Goal: Task Accomplishment & Management: Manage account settings

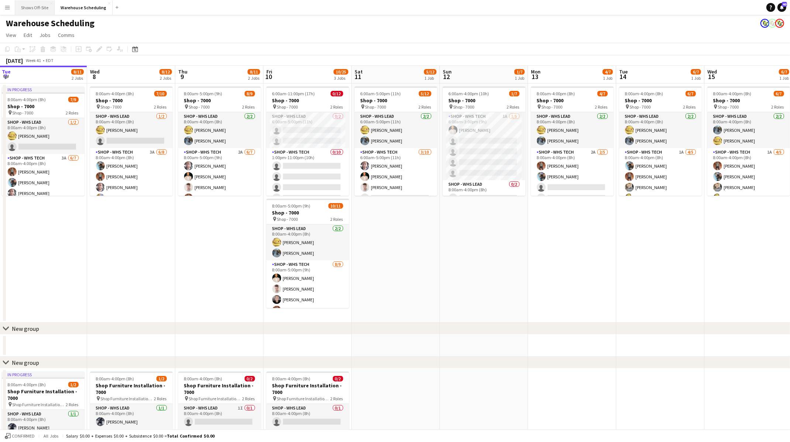
click at [35, 5] on button "Shows Off-Site Close" at bounding box center [34, 7] width 39 height 14
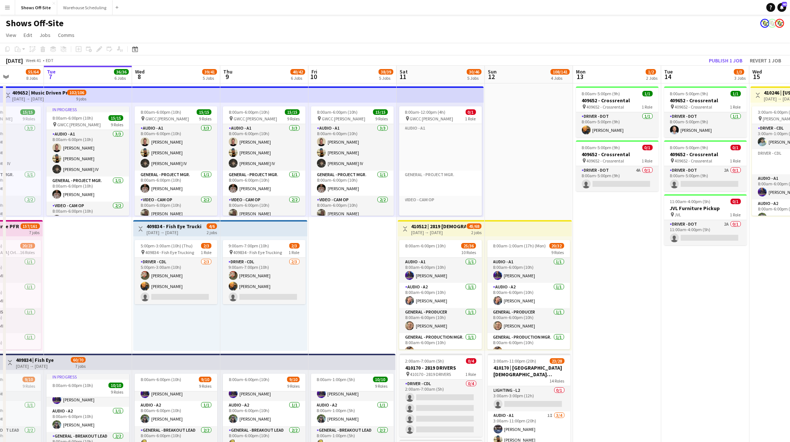
drag, startPoint x: 763, startPoint y: 237, endPoint x: 614, endPoint y: 251, distance: 149.3
click at [623, 175] on app-card-role "Driver - DOT 4A 0/1 8:00am-5:00pm (9h) single-neutral-actions" at bounding box center [617, 178] width 83 height 25
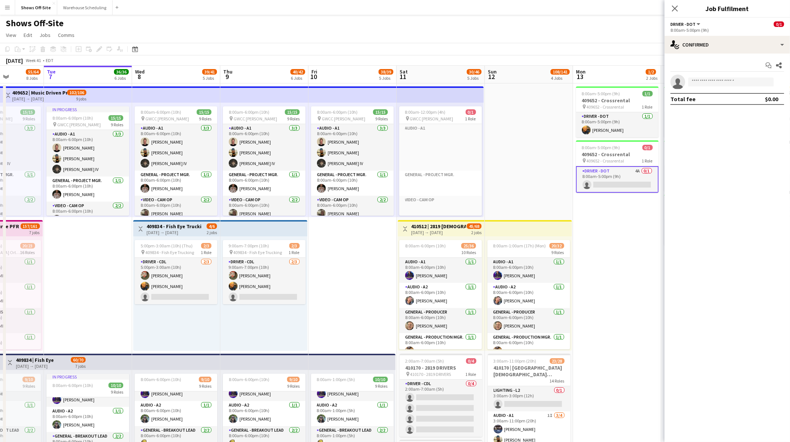
click at [722, 31] on div "8:00am-5:00pm (9h)" at bounding box center [727, 30] width 114 height 6
click at [726, 40] on div "single-neutral-actions-check-2 Confirmed" at bounding box center [726, 45] width 125 height 18
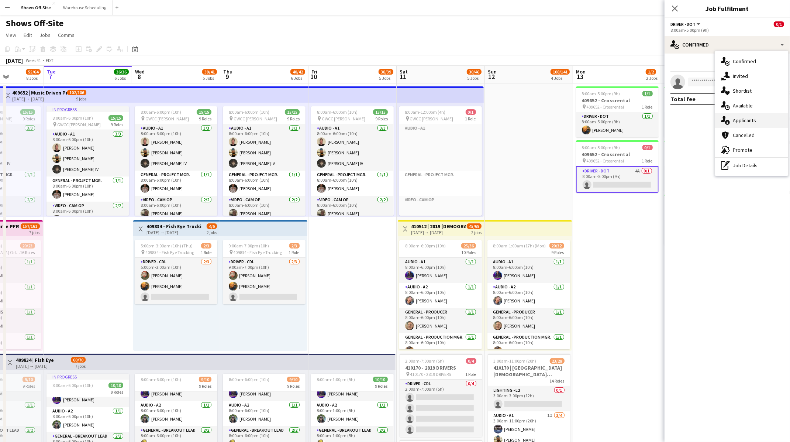
click at [742, 115] on div "single-neutral-actions-information Applicants" at bounding box center [751, 120] width 73 height 15
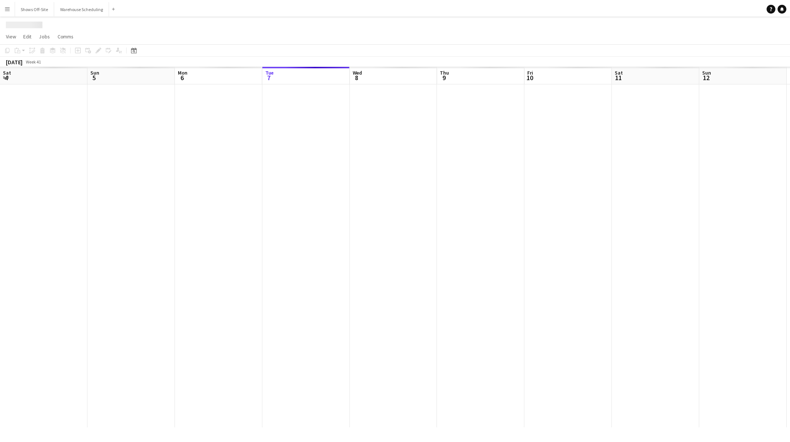
scroll to position [0, 176]
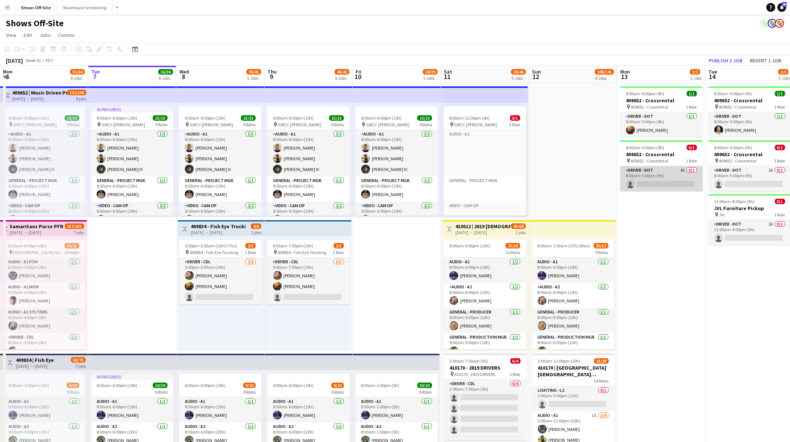
click at [665, 183] on app-card-role "Driver - DOT 4A 0/1 8:00am-5:00pm (9h) single-neutral-actions" at bounding box center [661, 178] width 83 height 25
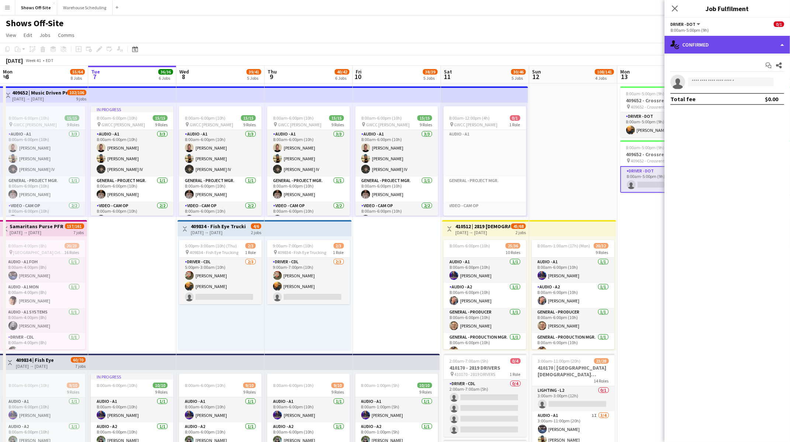
click at [742, 49] on div "single-neutral-actions-check-2 Confirmed" at bounding box center [726, 45] width 125 height 18
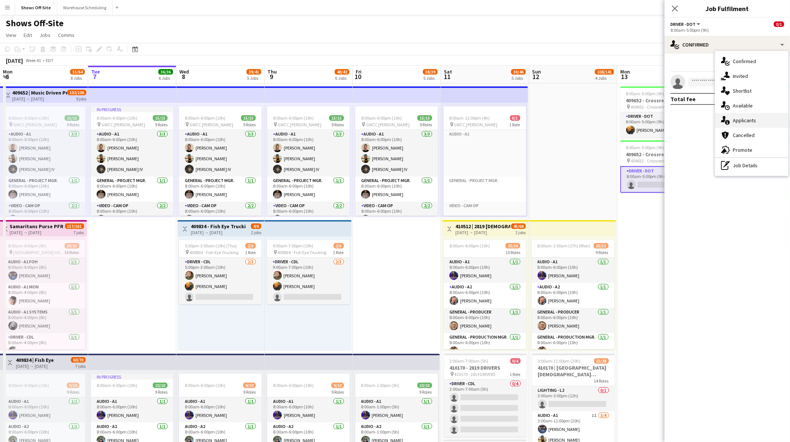
click at [743, 118] on span "Applicants" at bounding box center [744, 120] width 23 height 7
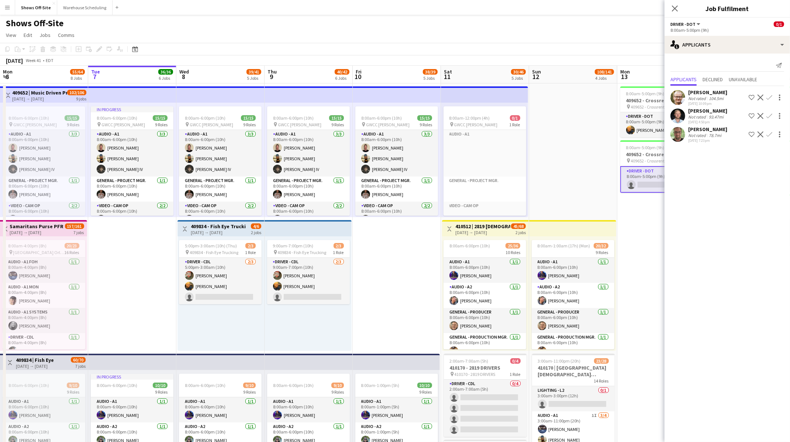
click at [636, 35] on app-page-menu "View Day view expanded Day view collapsed Month view Date picker Jump to [DATE]…" at bounding box center [395, 36] width 790 height 14
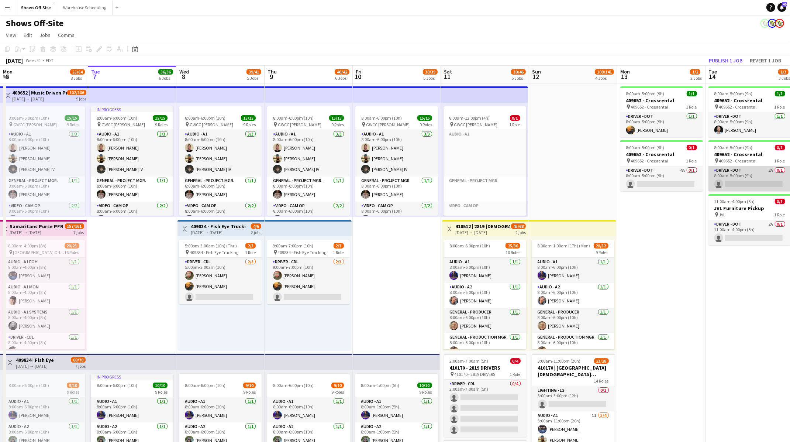
click at [743, 175] on app-card-role "Driver - DOT 2A 0/1 8:00am-5:00pm (9h) single-neutral-actions" at bounding box center [749, 178] width 83 height 25
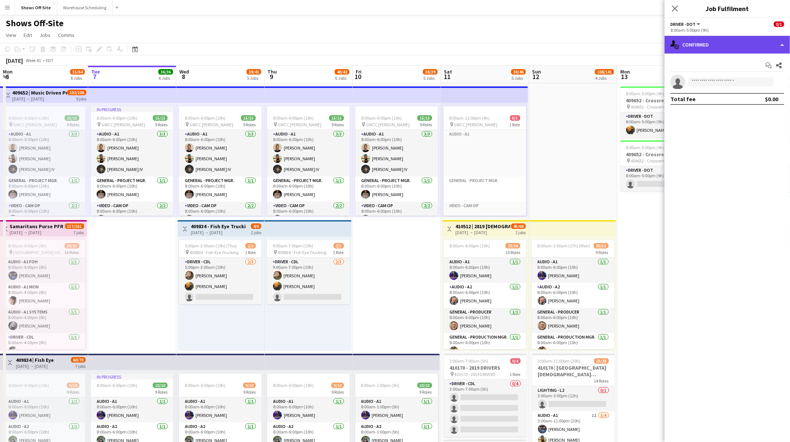
click at [741, 48] on div "single-neutral-actions-check-2 Confirmed" at bounding box center [726, 45] width 125 height 18
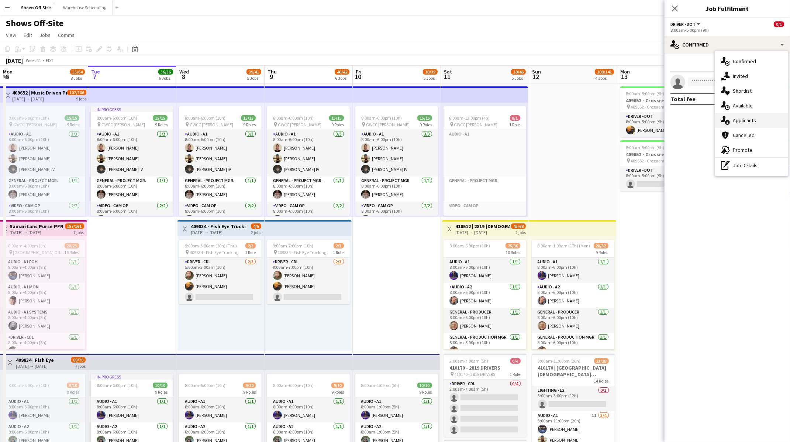
click at [747, 117] on span "Applicants" at bounding box center [744, 120] width 23 height 7
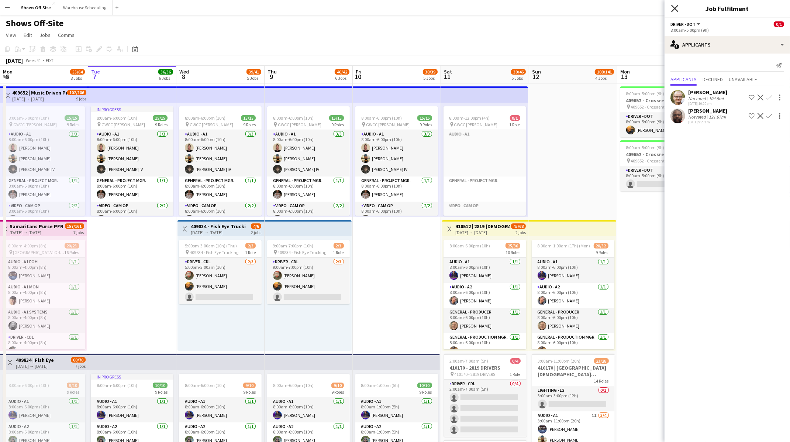
click at [675, 8] on icon at bounding box center [674, 8] width 7 height 7
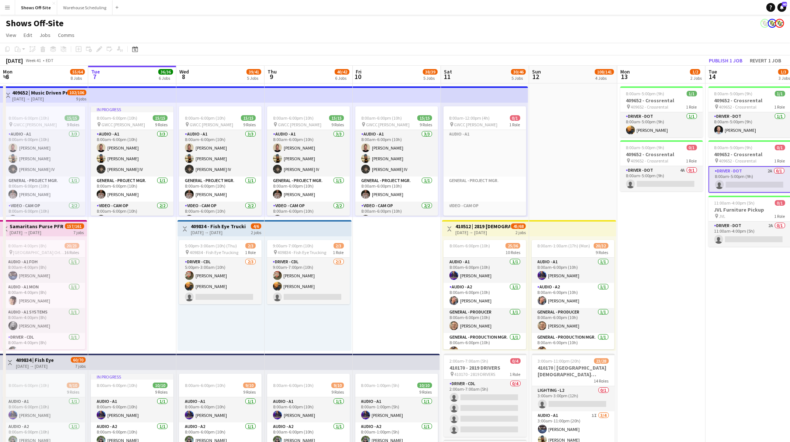
click at [612, 42] on app-page-menu "View Day view expanded Day view collapsed Month view Date picker Jump to [DATE]…" at bounding box center [395, 36] width 790 height 14
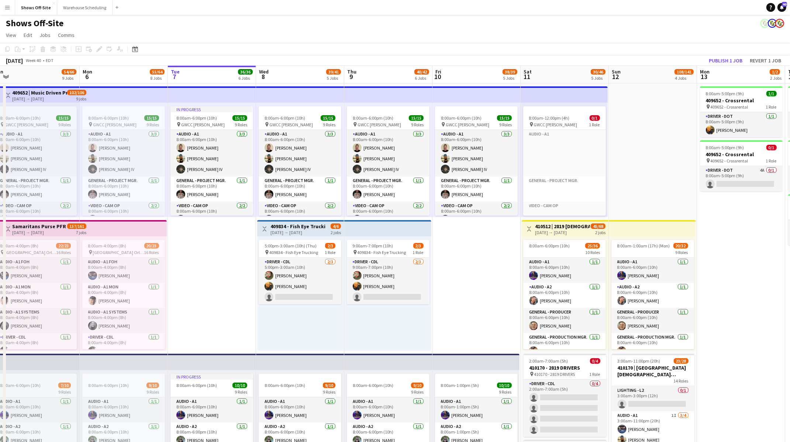
drag, startPoint x: 562, startPoint y: 154, endPoint x: 732, endPoint y: 172, distance: 170.3
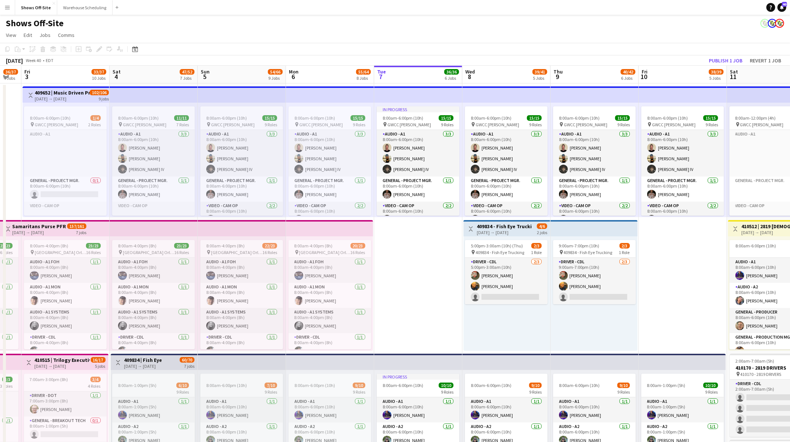
scroll to position [0, 162]
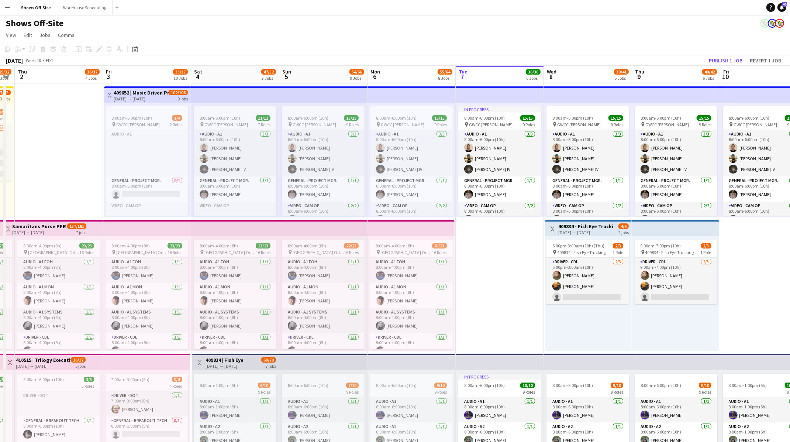
drag, startPoint x: 569, startPoint y: 275, endPoint x: 796, endPoint y: 277, distance: 226.8
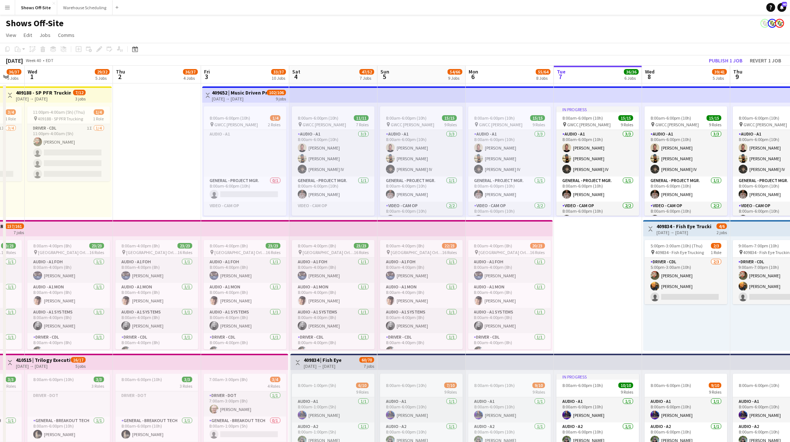
drag, startPoint x: 551, startPoint y: 256, endPoint x: 724, endPoint y: 277, distance: 174.6
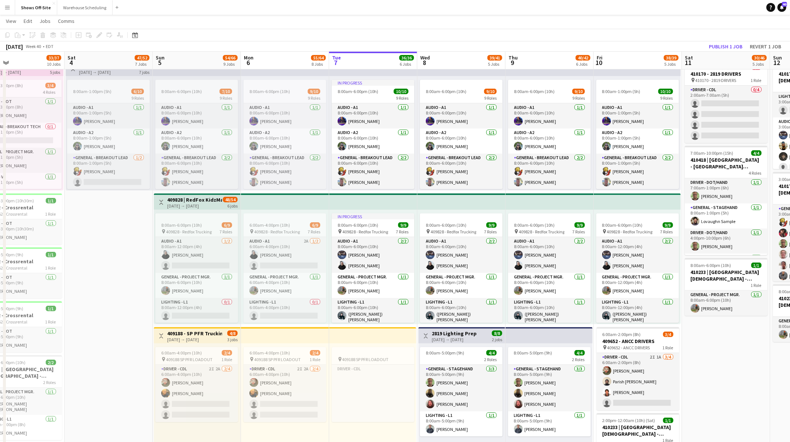
scroll to position [0, 203]
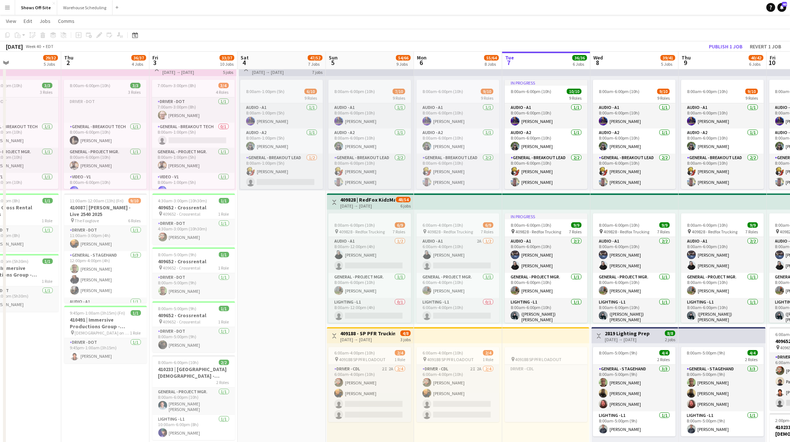
drag, startPoint x: 496, startPoint y: 286, endPoint x: 144, endPoint y: 300, distance: 351.8
click at [131, 302] on app-calendar-viewport "Mon 29 14/17 6 Jobs Tue 30 36/37 5 Jobs Wed 1 29/32 5 Jobs Thu 2 36/37 4 Jobs F…" at bounding box center [395, 377] width 790 height 1283
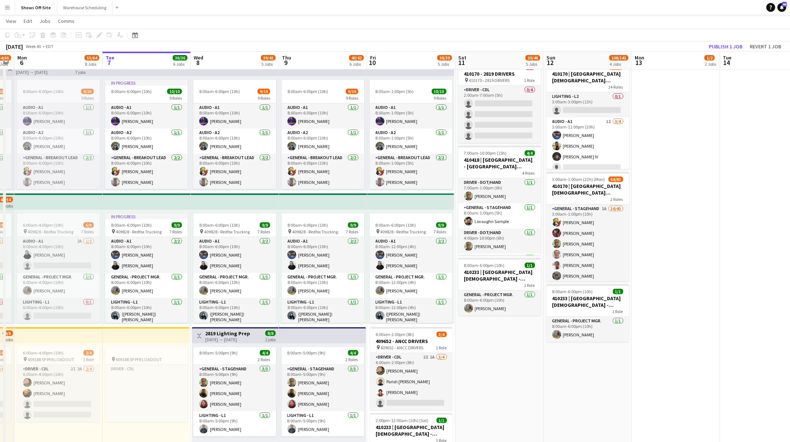
scroll to position [0, 250]
drag, startPoint x: 697, startPoint y: 353, endPoint x: 474, endPoint y: 357, distance: 223.6
click at [474, 357] on app-calendar-viewport "Fri 3 33/37 10 Jobs Sat 4 47/52 7 Jobs Sun 5 54/66 9 Jobs Mon 6 55/64 8 Jobs Tu…" at bounding box center [395, 377] width 790 height 1283
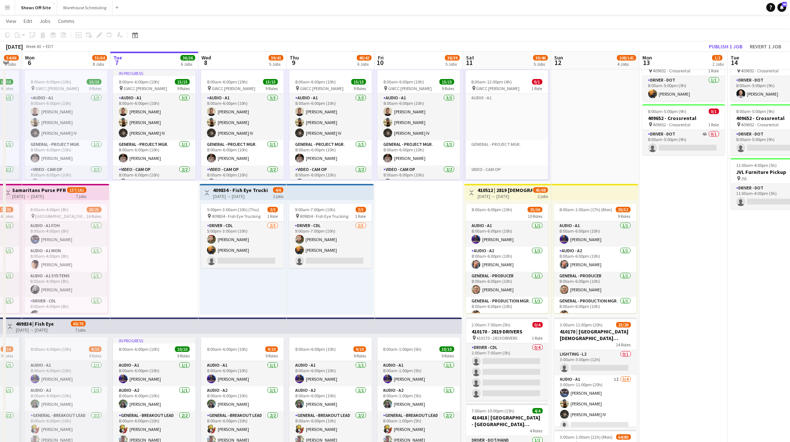
scroll to position [0, 231]
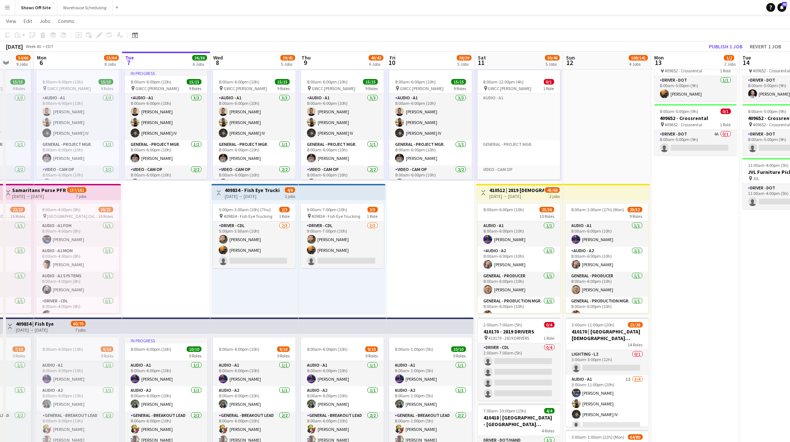
drag, startPoint x: 419, startPoint y: 254, endPoint x: 438, endPoint y: 257, distance: 19.4
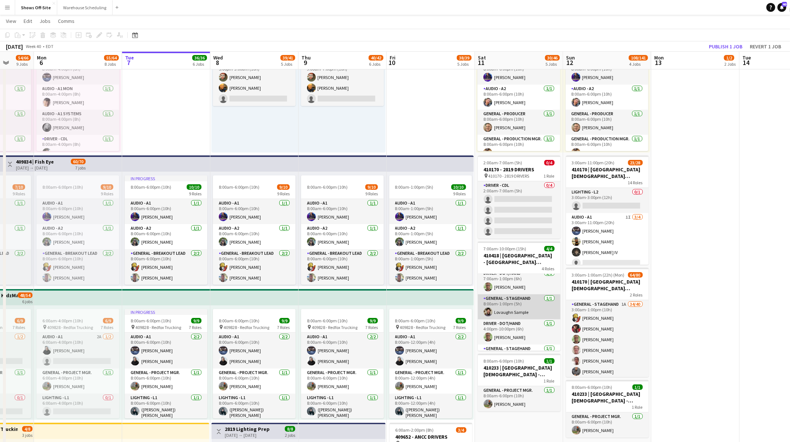
scroll to position [0, 0]
click at [92, 3] on button "Warehouse Scheduling Close" at bounding box center [84, 7] width 55 height 14
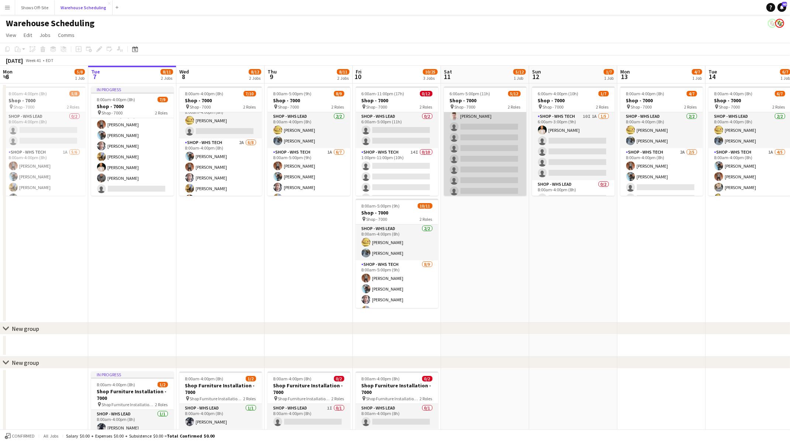
scroll to position [73, 0]
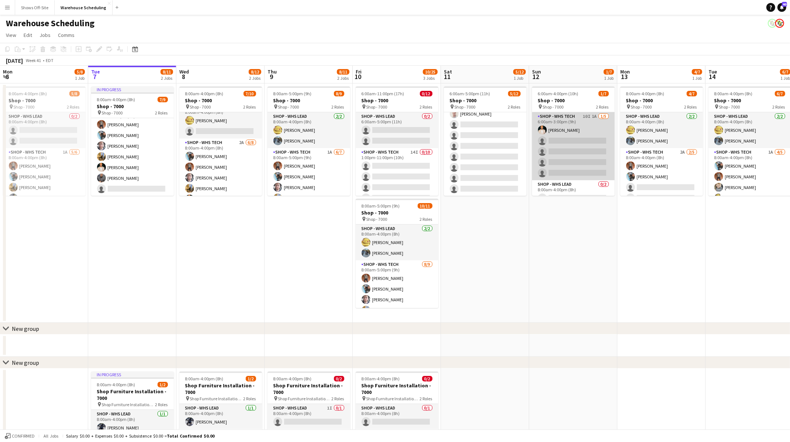
click at [587, 121] on app-card-role "Shop - WHS Tech 10I 1A [DATE] 6:00am-3:00pm (9h) [PERSON_NAME] single-neutral-a…" at bounding box center [573, 146] width 83 height 68
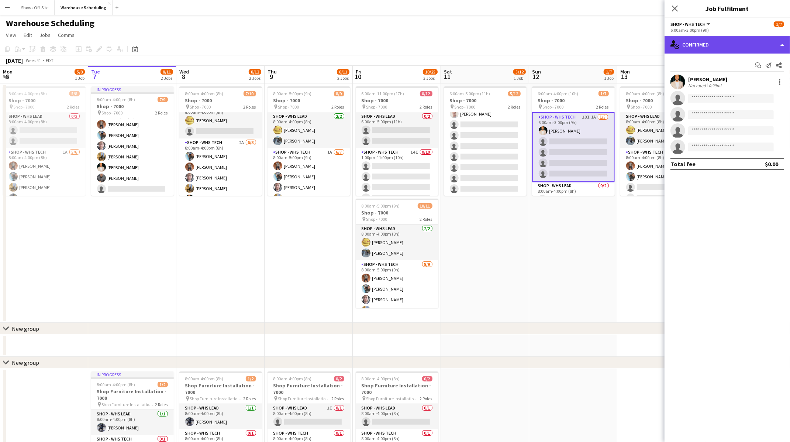
click at [731, 48] on div "single-neutral-actions-check-2 Confirmed" at bounding box center [726, 45] width 125 height 18
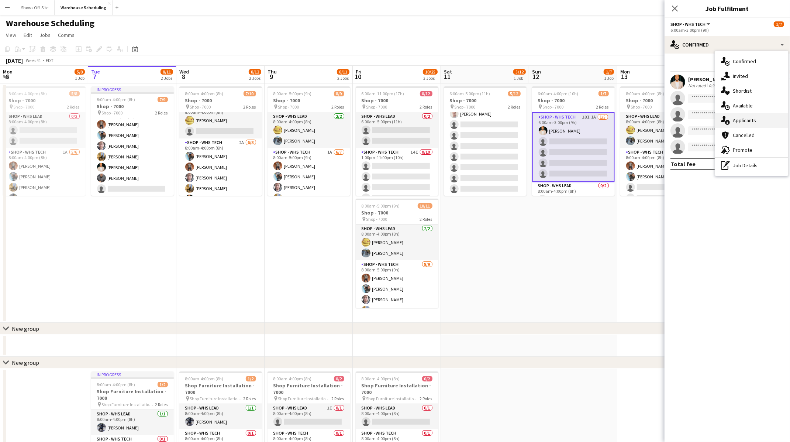
click at [737, 122] on span "Applicants" at bounding box center [744, 120] width 23 height 7
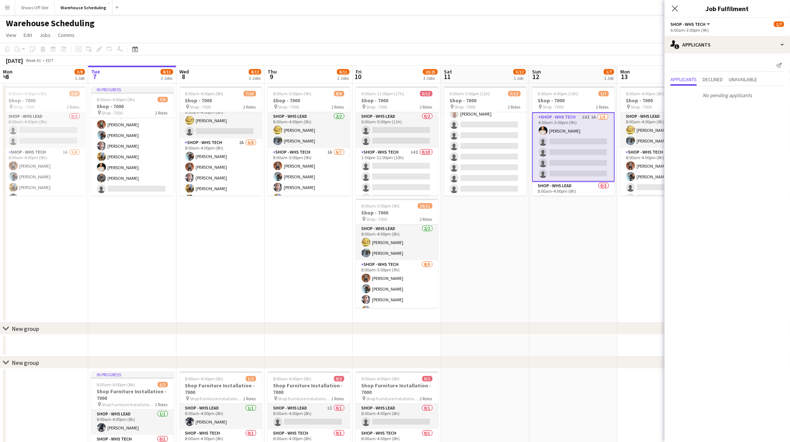
click at [566, 259] on app-date-cell "6:00am-4:00pm (10h) 1/7 Shop - 7000 pin Shop - 7000 2 Roles Shop - WHS Tech 10I…" at bounding box center [573, 202] width 88 height 239
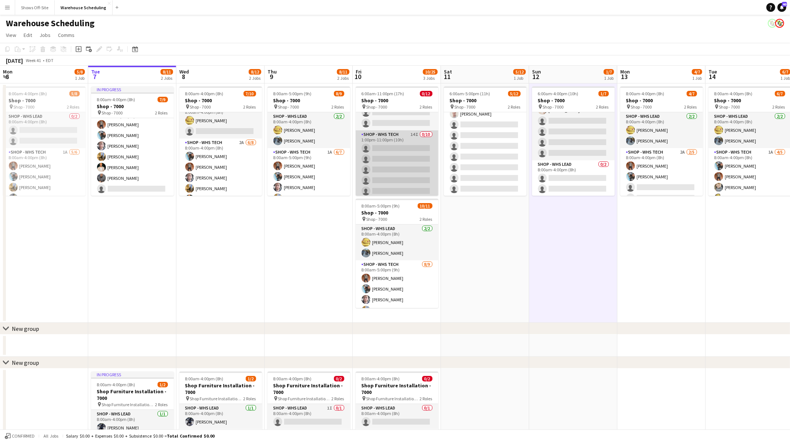
scroll to position [0, 0]
